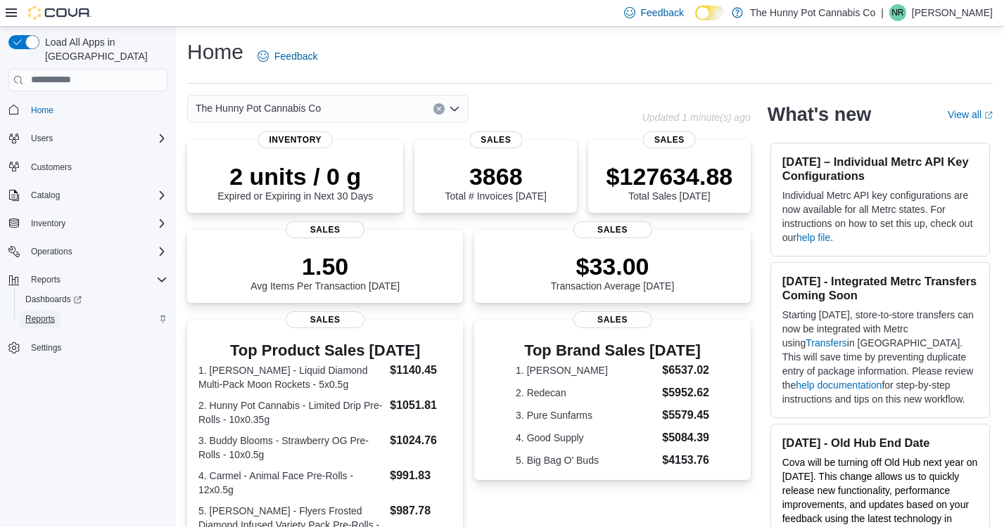
click at [39, 314] on span "Reports" at bounding box center [40, 319] width 30 height 11
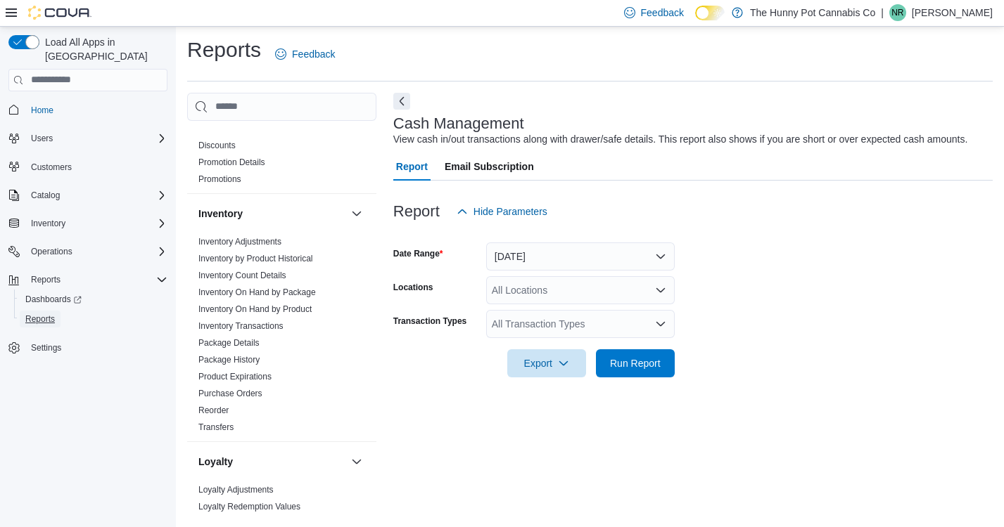
scroll to position [198, 0]
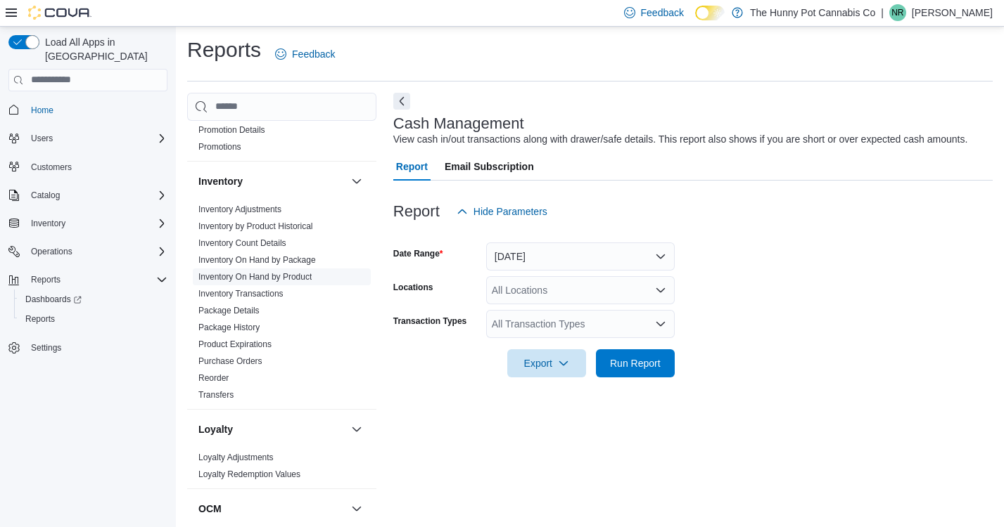
click at [273, 279] on link "Inventory On Hand by Product" at bounding box center [254, 277] width 113 height 10
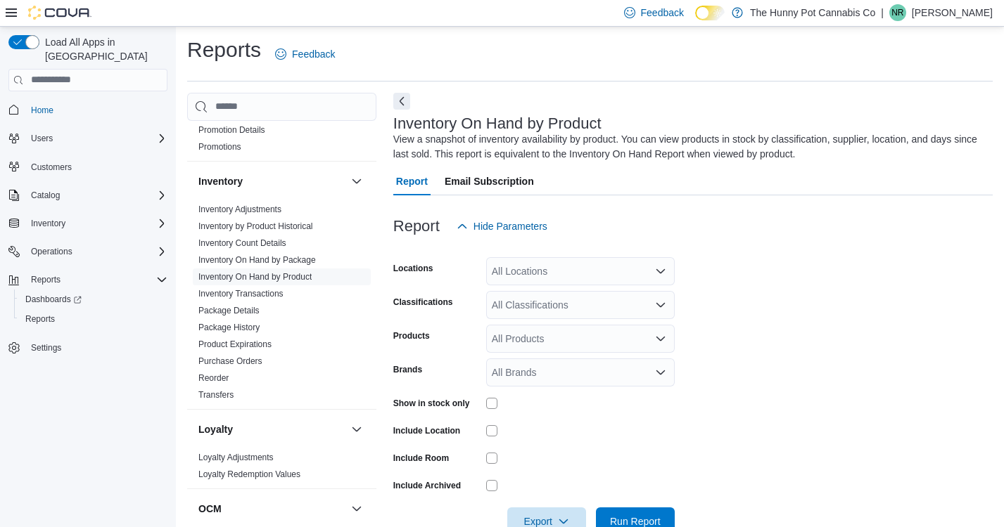
scroll to position [38, 0]
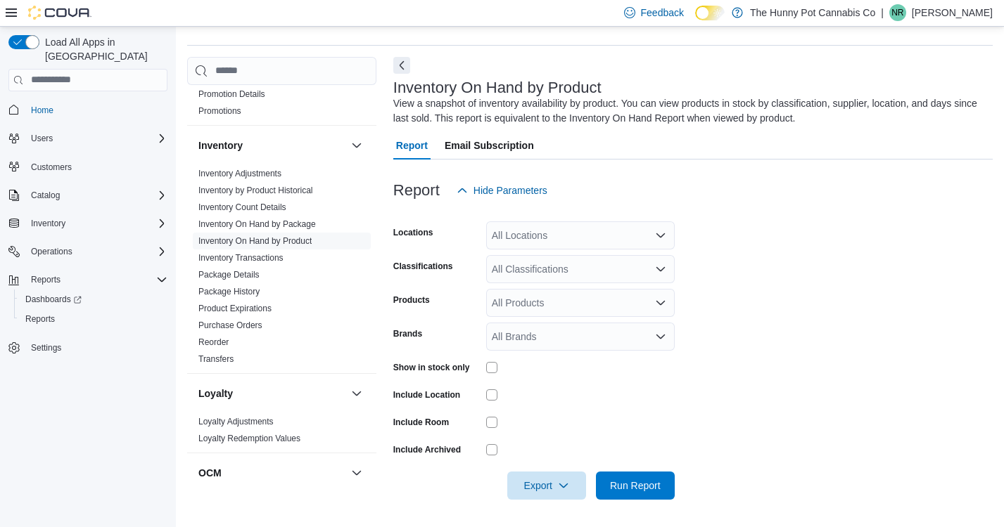
click at [519, 239] on div "All Locations" at bounding box center [580, 236] width 188 height 28
type input "****"
click at [534, 256] on span "7481 Oakwood Drive" at bounding box center [564, 259] width 97 height 14
click at [712, 276] on form "Locations 7481 Oakwood Drive Classifications All Classifications Products All P…" at bounding box center [692, 352] width 599 height 295
click at [556, 478] on span "Export" at bounding box center [547, 485] width 62 height 28
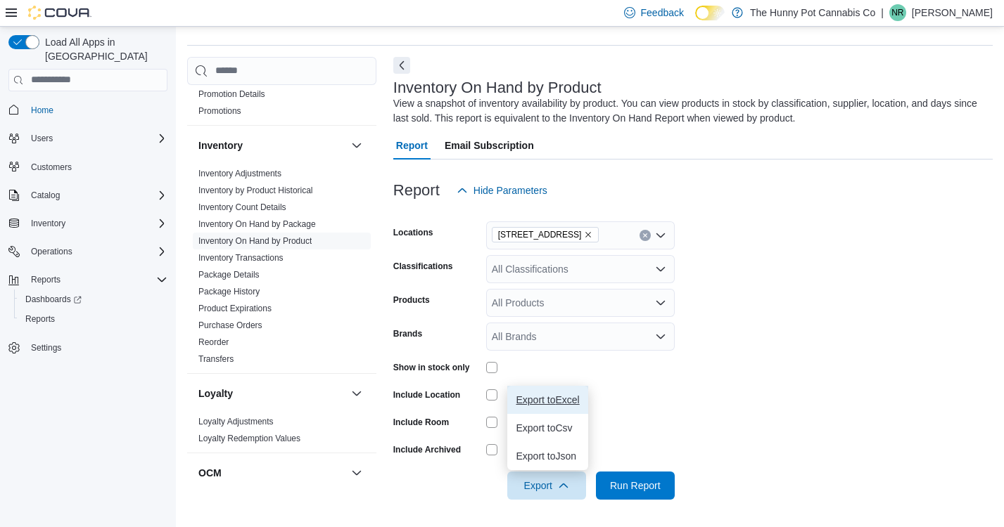
click at [535, 399] on span "Export to Excel" at bounding box center [547, 400] width 63 height 11
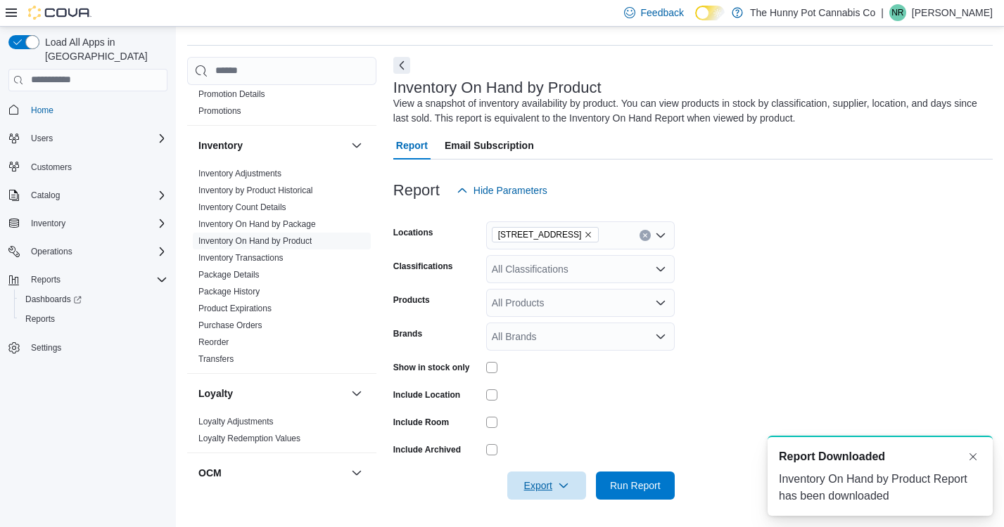
scroll to position [0, 0]
